Goal: Book appointment/travel/reservation

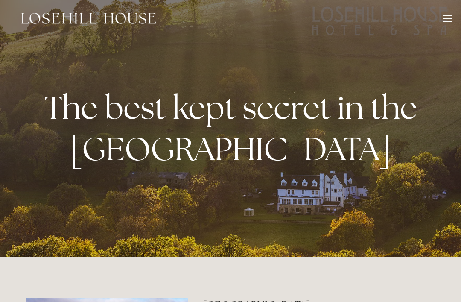
click at [446, 18] on div at bounding box center [447, 18] width 9 height 1
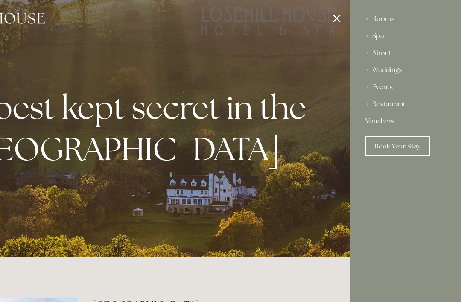
click at [381, 37] on div "Spa" at bounding box center [405, 35] width 80 height 17
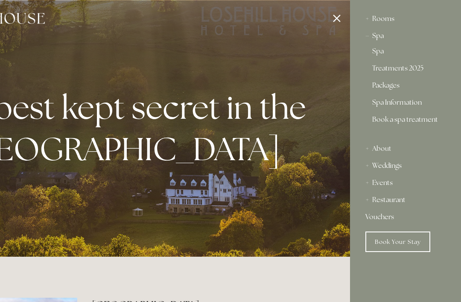
click at [394, 87] on link "Packages" at bounding box center [405, 87] width 67 height 10
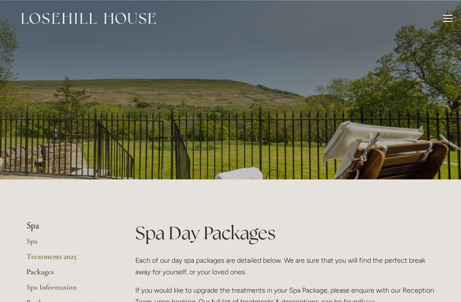
click at [447, 17] on div at bounding box center [447, 19] width 9 height 9
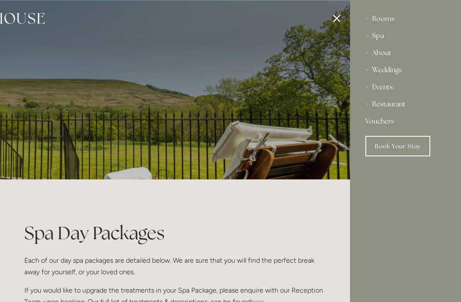
click at [397, 106] on div "Restaurant" at bounding box center [405, 104] width 80 height 17
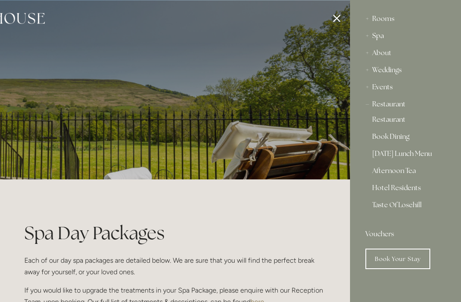
click at [408, 189] on link "Hotel Residents" at bounding box center [405, 189] width 67 height 10
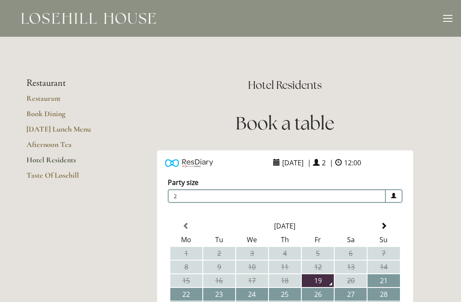
click at [35, 99] on link "Restaurant" at bounding box center [67, 100] width 82 height 15
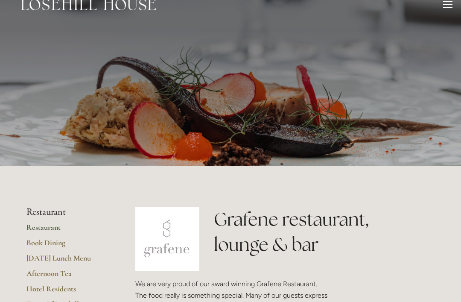
scroll to position [43, 0]
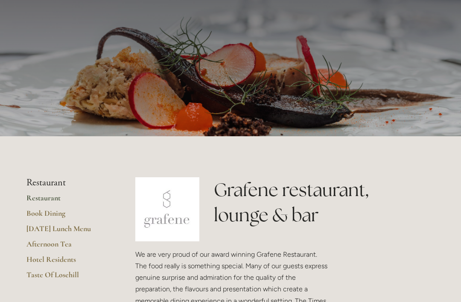
click at [44, 231] on link "[DATE] Lunch Menu" at bounding box center [67, 231] width 82 height 15
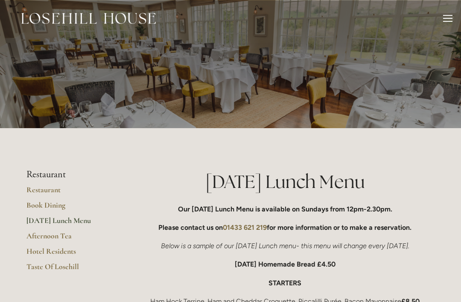
click at [38, 205] on link "Book Dining" at bounding box center [67, 207] width 82 height 15
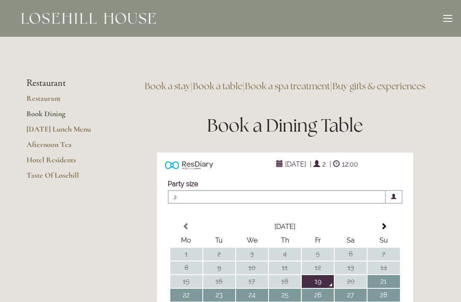
type input "Any Area"
click at [330, 88] on link "Book a spa treatment" at bounding box center [287, 86] width 85 height 12
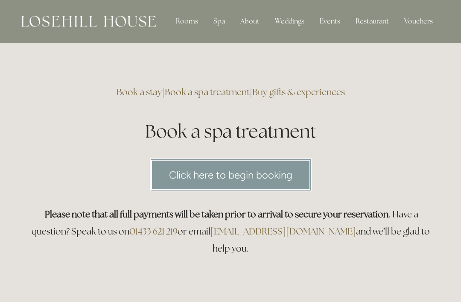
click at [163, 179] on link "Click here to begin booking" at bounding box center [231, 174] width 162 height 33
click at [196, 20] on div "Rooms" at bounding box center [187, 21] width 36 height 17
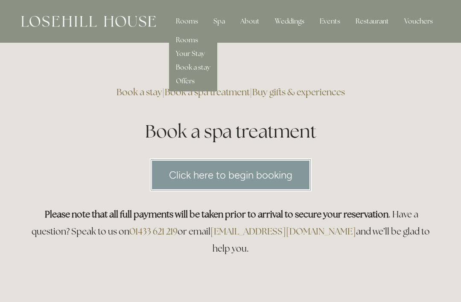
click at [208, 67] on link "Book a stay" at bounding box center [193, 67] width 35 height 9
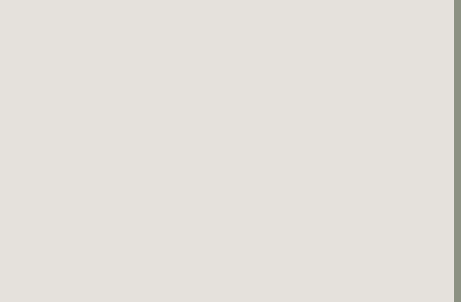
scroll to position [78, 7]
